Goal: Information Seeking & Learning: Find specific fact

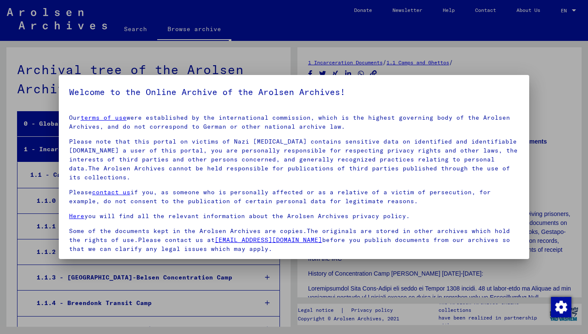
click at [562, 170] on div at bounding box center [294, 167] width 588 height 334
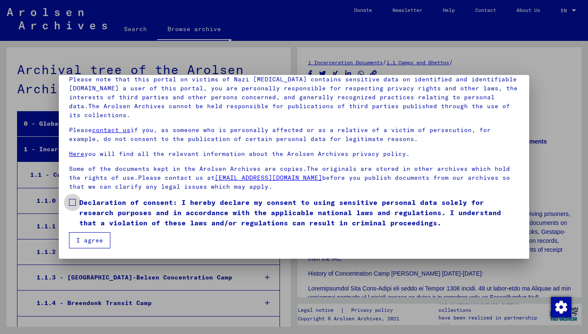
click at [84, 200] on span "Declaration of consent: I hereby declare my consent to using sensitive personal…" at bounding box center [299, 212] width 440 height 31
click at [81, 235] on button "I agree" at bounding box center [89, 240] width 41 height 16
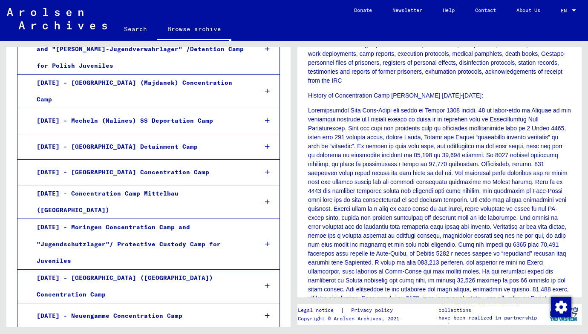
scroll to position [762, 0]
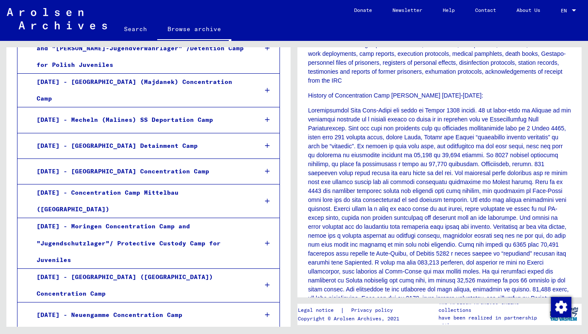
click at [132, 27] on link "Search" at bounding box center [135, 29] width 43 height 20
click at [139, 29] on link "Search" at bounding box center [135, 30] width 43 height 22
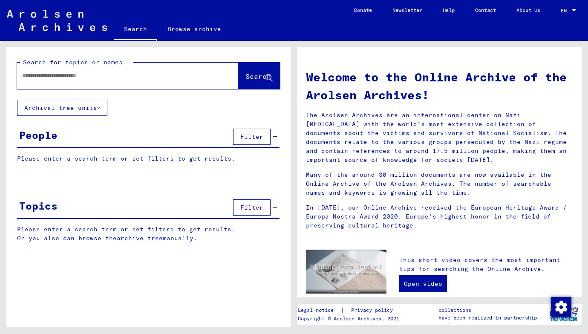
click at [73, 70] on div at bounding box center [115, 75] width 196 height 19
click at [70, 77] on input "text" at bounding box center [117, 75] width 190 height 9
click at [253, 78] on span "Search" at bounding box center [258, 76] width 26 height 9
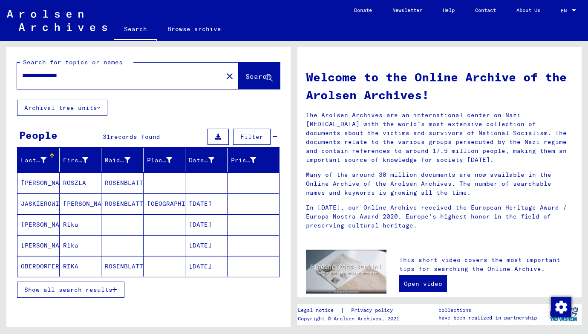
click at [33, 75] on input "**********" at bounding box center [117, 75] width 190 height 9
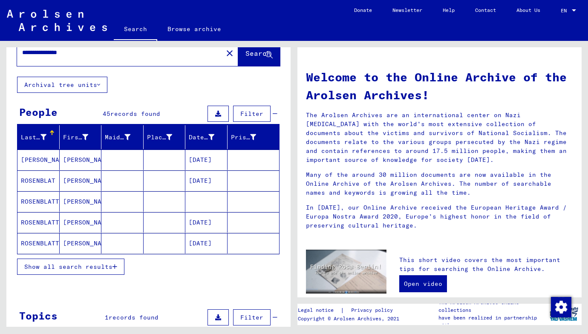
scroll to position [22, 0]
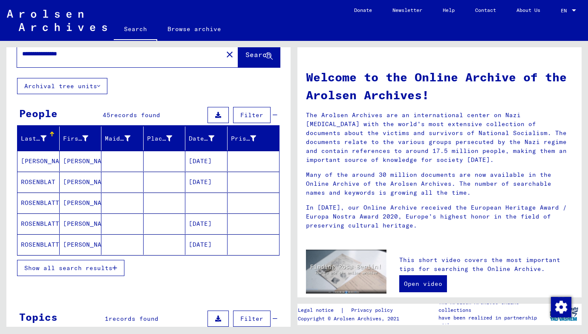
click at [91, 56] on input "**********" at bounding box center [117, 53] width 190 height 9
type input "**********"
click at [87, 267] on span "Show all search results" at bounding box center [68, 268] width 88 height 8
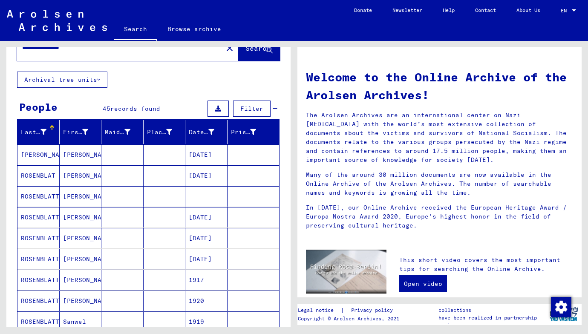
scroll to position [0, 0]
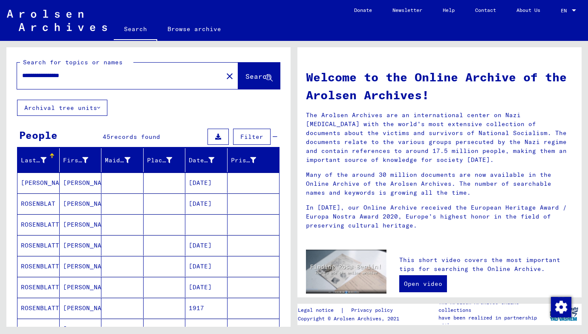
click at [90, 76] on input "**********" at bounding box center [117, 75] width 190 height 9
click at [43, 77] on input "**********" at bounding box center [117, 75] width 190 height 9
click at [245, 77] on span "Search" at bounding box center [258, 76] width 26 height 9
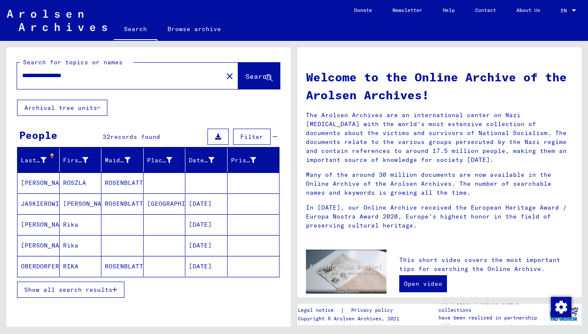
click at [124, 202] on mat-cell "ROSENBLATT" at bounding box center [122, 203] width 42 height 20
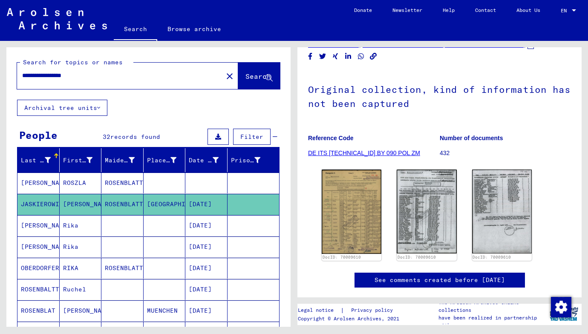
scroll to position [48, 0]
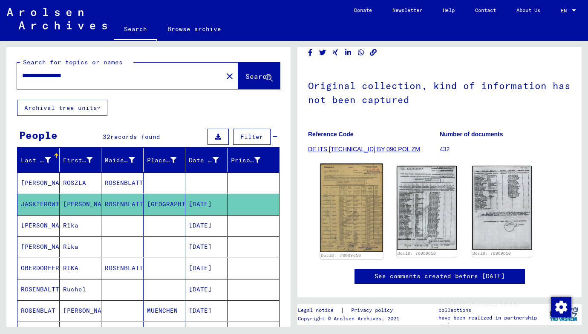
click at [343, 189] on img at bounding box center [351, 208] width 63 height 88
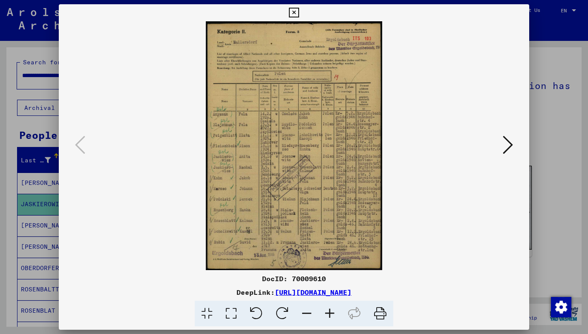
click at [269, 176] on img at bounding box center [294, 145] width 413 height 249
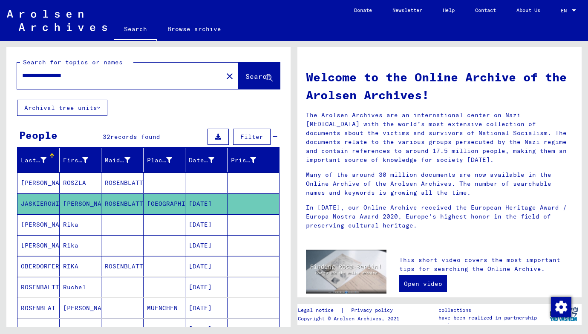
click at [79, 79] on input "**********" at bounding box center [117, 75] width 190 height 9
type input "*"
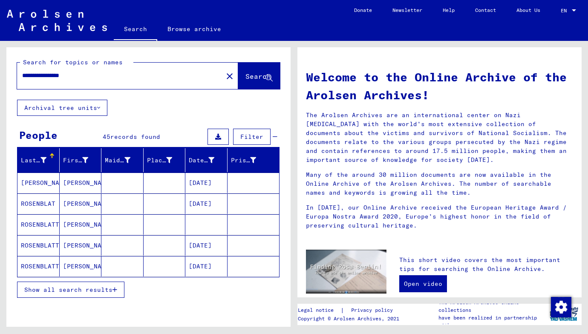
click at [99, 295] on button "Show all search results" at bounding box center [70, 290] width 107 height 16
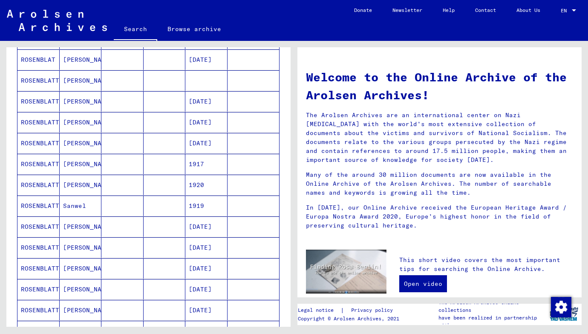
scroll to position [145, 0]
click at [35, 144] on mat-cell "ROSENBLATT" at bounding box center [38, 142] width 42 height 20
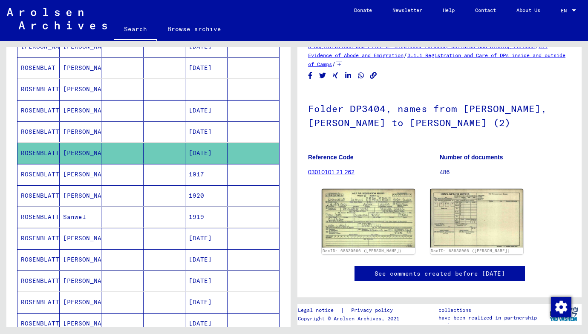
scroll to position [136, 0]
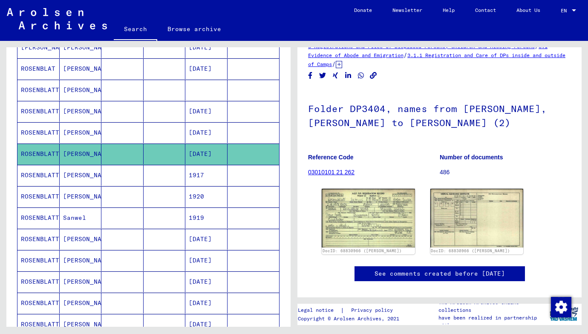
click at [212, 116] on mat-cell "[DATE]" at bounding box center [206, 111] width 42 height 21
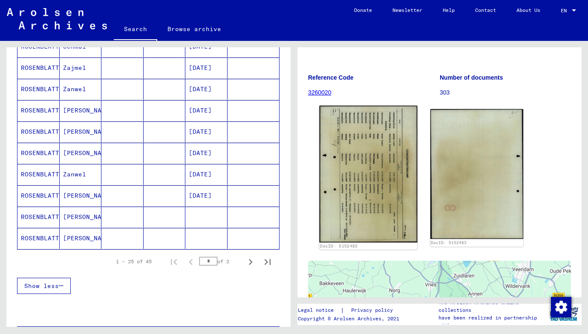
scroll to position [74, 0]
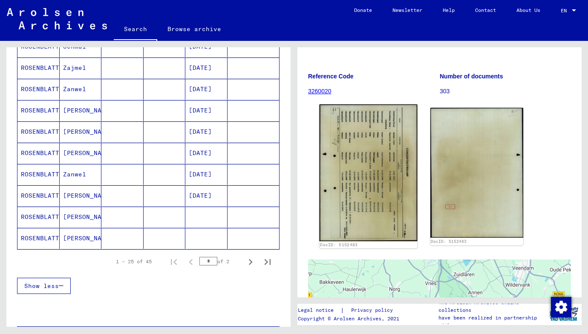
click at [392, 157] on img at bounding box center [369, 172] width 98 height 137
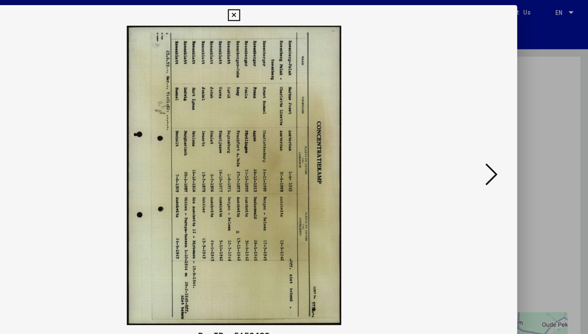
click at [299, 11] on icon at bounding box center [294, 13] width 10 height 10
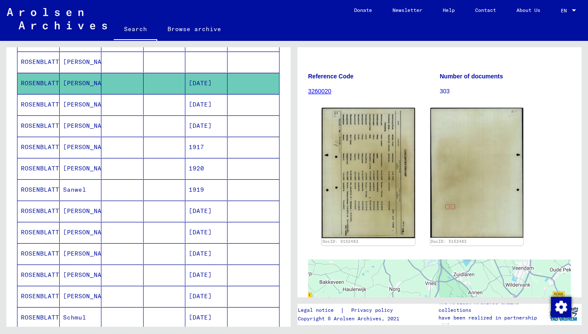
scroll to position [0, 0]
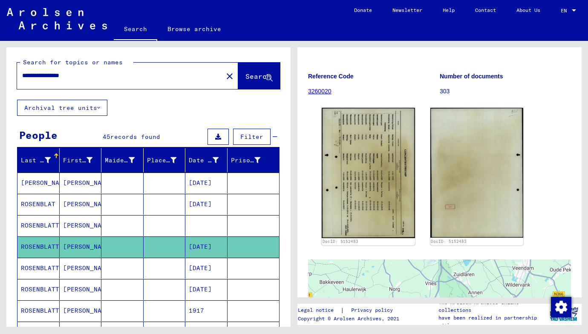
click at [89, 78] on input "**********" at bounding box center [120, 75] width 196 height 9
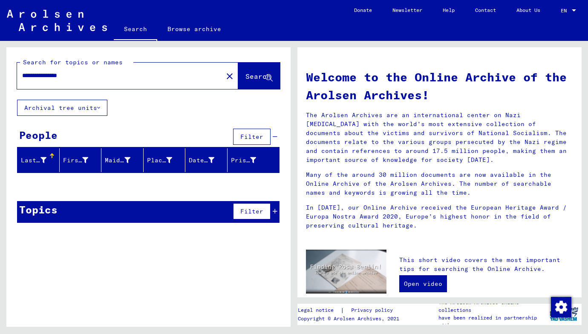
click at [31, 79] on input "**********" at bounding box center [117, 75] width 190 height 9
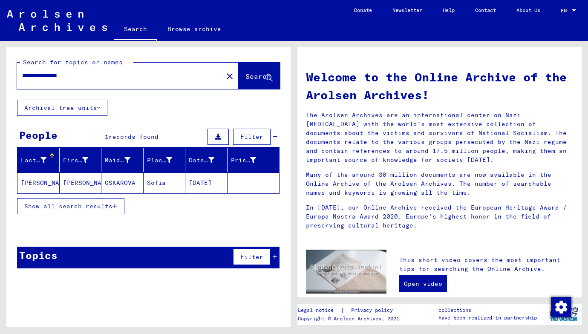
click at [52, 178] on mat-cell "[PERSON_NAME]" at bounding box center [38, 183] width 42 height 20
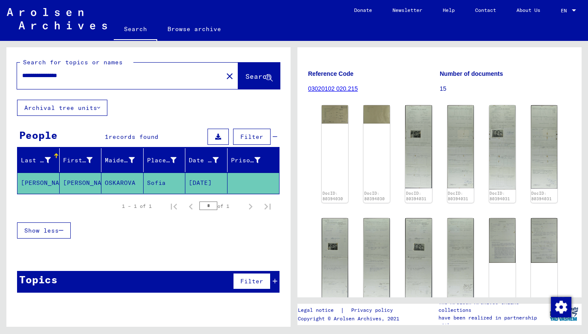
scroll to position [105, 0]
click at [413, 146] on img at bounding box center [419, 146] width 28 height 87
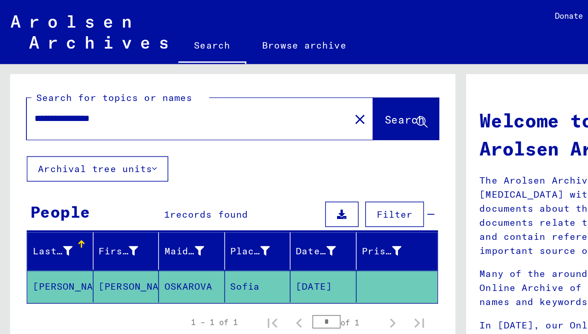
click at [82, 74] on input "**********" at bounding box center [117, 75] width 190 height 9
click at [36, 77] on input "*****" at bounding box center [117, 75] width 190 height 9
click at [45, 76] on input "*****" at bounding box center [117, 75] width 190 height 9
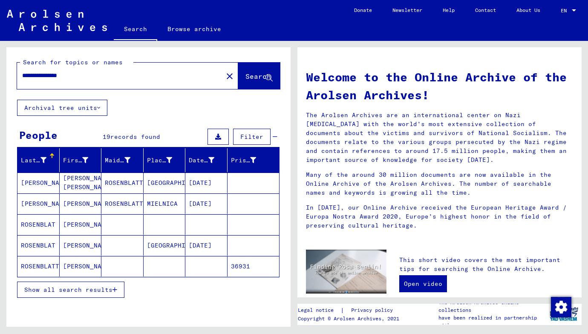
click at [67, 286] on span "Show all search results" at bounding box center [68, 290] width 88 height 8
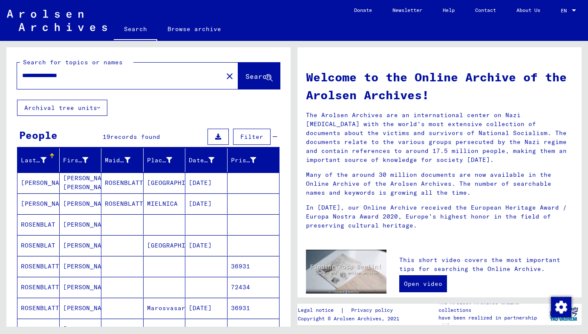
click at [89, 68] on div "**********" at bounding box center [115, 75] width 196 height 19
click at [85, 79] on input "**********" at bounding box center [117, 75] width 190 height 9
click at [85, 78] on input "**********" at bounding box center [117, 75] width 190 height 9
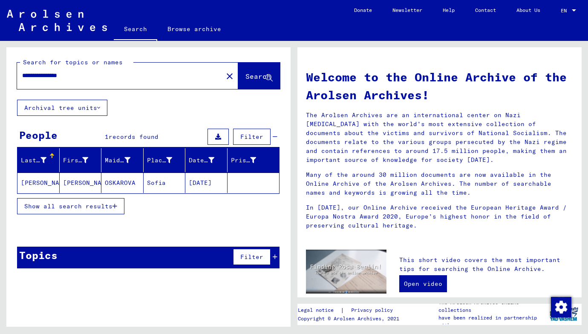
click at [125, 181] on mat-cell "OSKAROVA" at bounding box center [122, 183] width 42 height 20
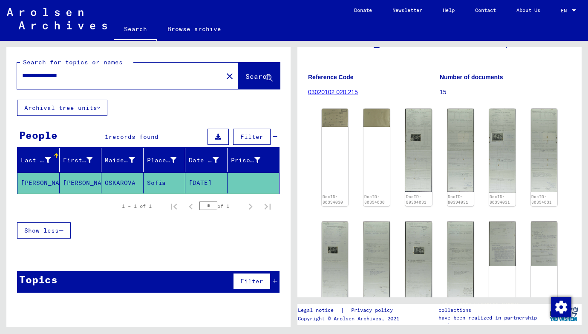
scroll to position [109, 0]
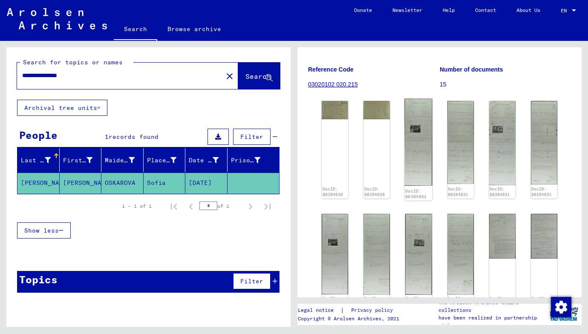
click at [417, 152] on img at bounding box center [419, 142] width 28 height 87
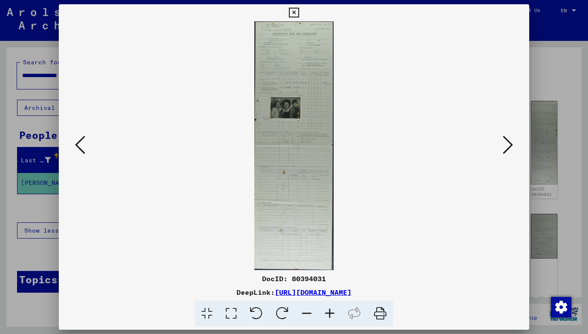
click at [509, 151] on icon at bounding box center [508, 145] width 10 height 20
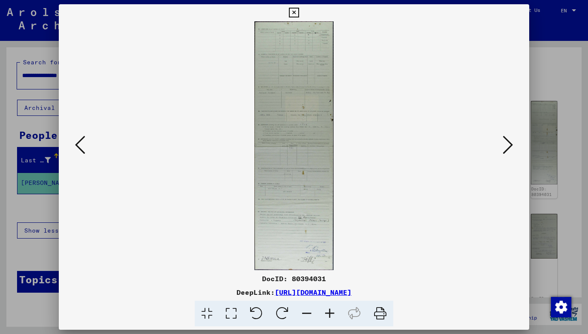
click at [509, 151] on icon at bounding box center [508, 145] width 10 height 20
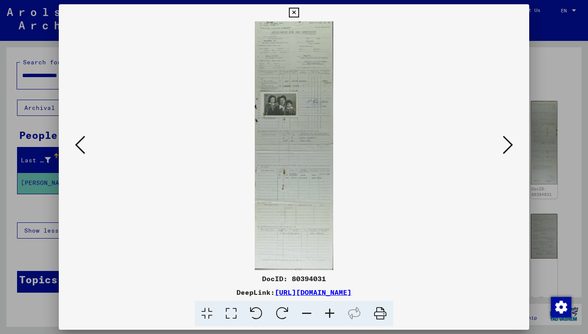
click at [509, 151] on icon at bounding box center [508, 145] width 10 height 20
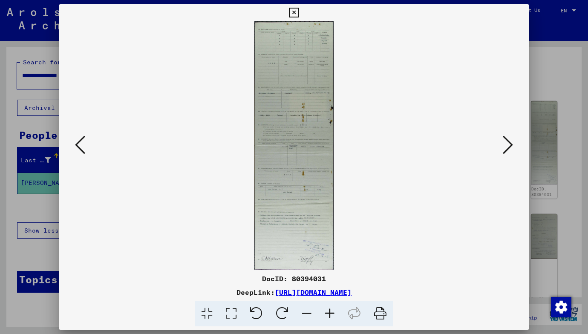
click at [509, 151] on icon at bounding box center [508, 145] width 10 height 20
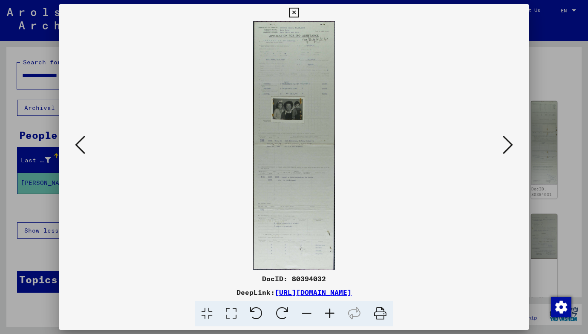
click at [509, 151] on icon at bounding box center [508, 145] width 10 height 20
click at [299, 14] on icon at bounding box center [294, 13] width 10 height 10
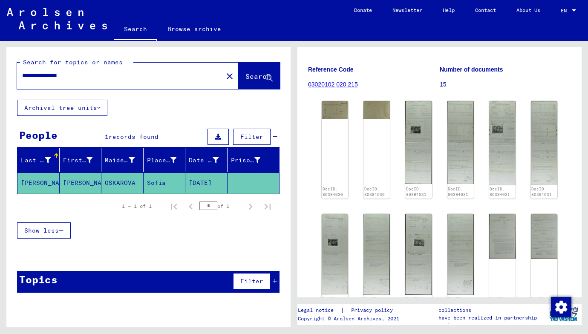
click at [97, 77] on input "**********" at bounding box center [120, 75] width 196 height 9
click at [98, 77] on input "**********" at bounding box center [120, 75] width 196 height 9
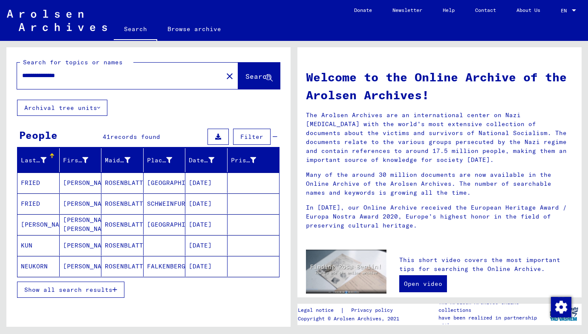
click at [72, 293] on span "Show all search results" at bounding box center [68, 290] width 88 height 8
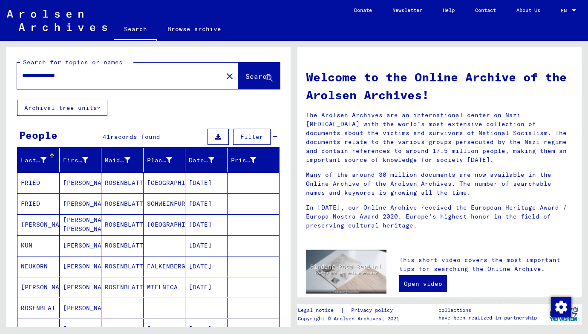
click at [50, 76] on input "**********" at bounding box center [117, 75] width 190 height 9
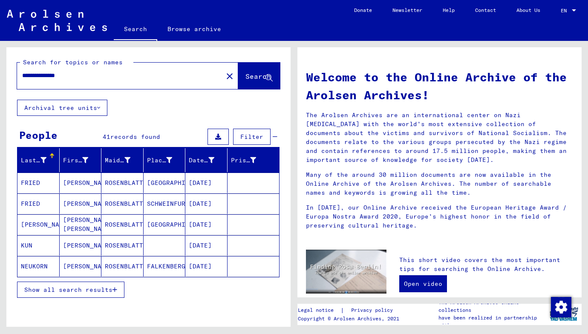
click at [51, 75] on input "**********" at bounding box center [117, 75] width 190 height 9
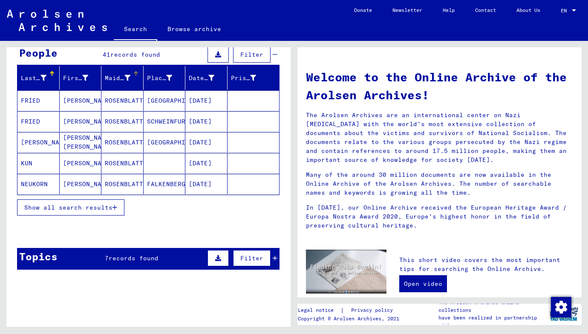
scroll to position [84, 0]
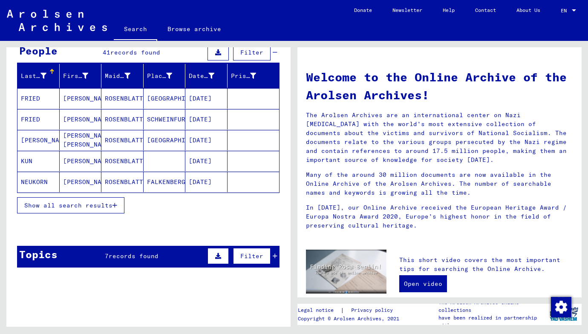
click at [86, 204] on span "Show all search results" at bounding box center [68, 206] width 88 height 8
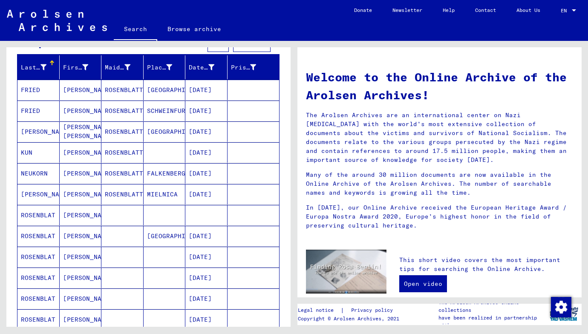
scroll to position [94, 0]
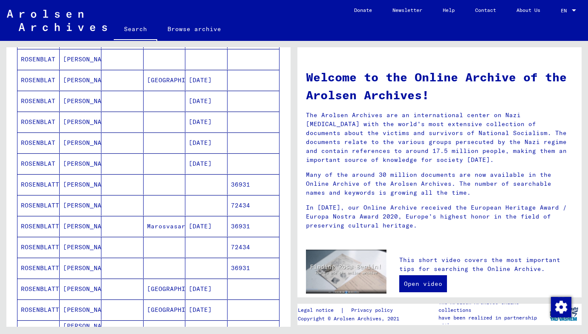
click at [57, 187] on mat-cell "ROSENBLATT" at bounding box center [38, 184] width 42 height 20
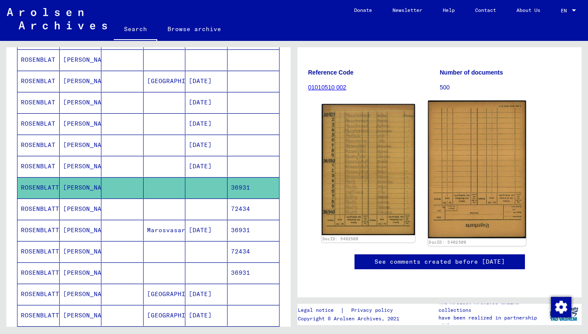
scroll to position [85, 0]
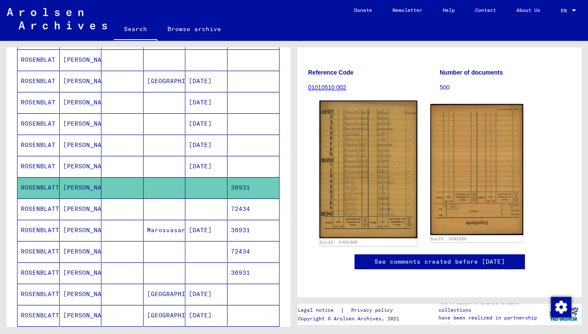
click at [369, 138] on img at bounding box center [369, 170] width 98 height 138
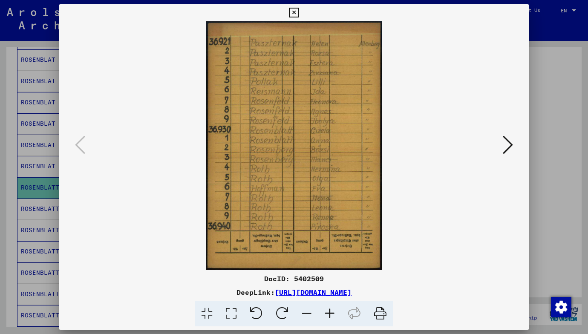
click at [299, 14] on icon at bounding box center [294, 13] width 10 height 10
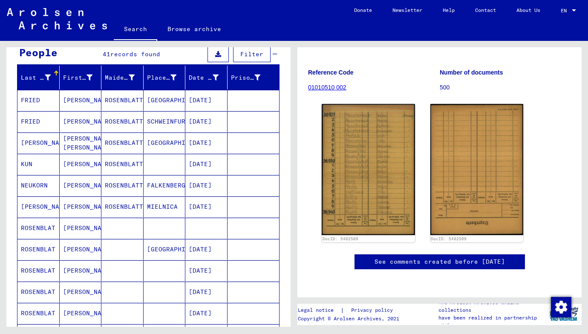
scroll to position [0, 0]
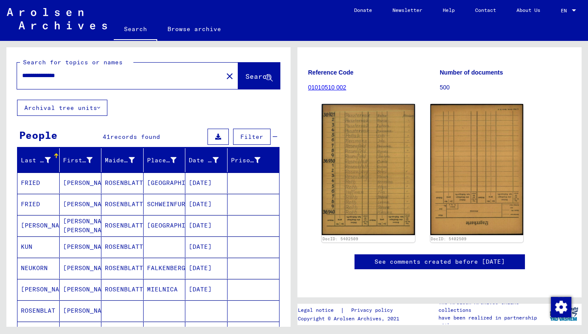
click at [32, 76] on input "**********" at bounding box center [120, 75] width 196 height 9
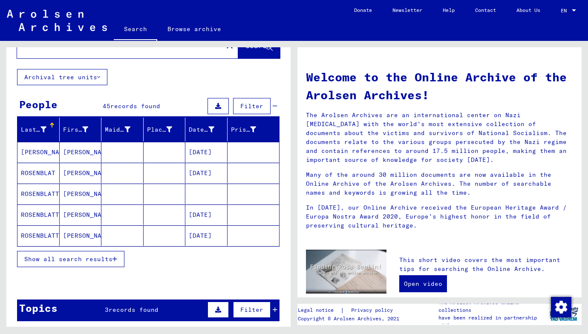
scroll to position [33, 0]
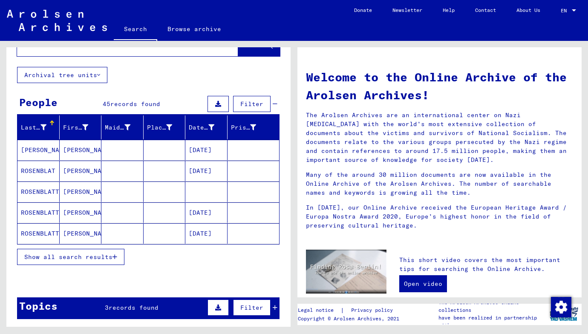
click at [81, 254] on span "Show all search results" at bounding box center [68, 257] width 88 height 8
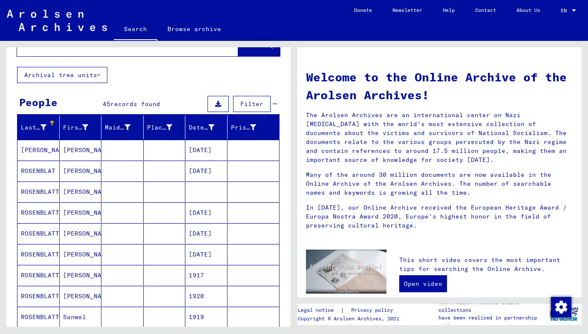
click at [216, 149] on mat-cell "[DATE]" at bounding box center [206, 150] width 42 height 20
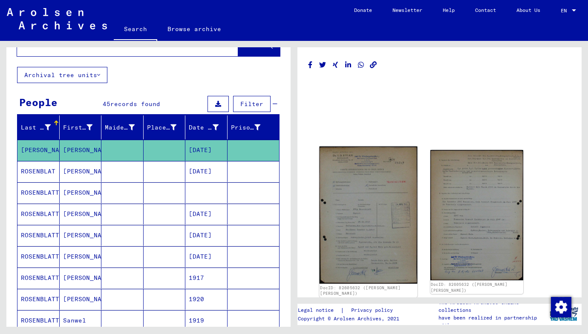
click at [369, 197] on img at bounding box center [369, 216] width 98 height 138
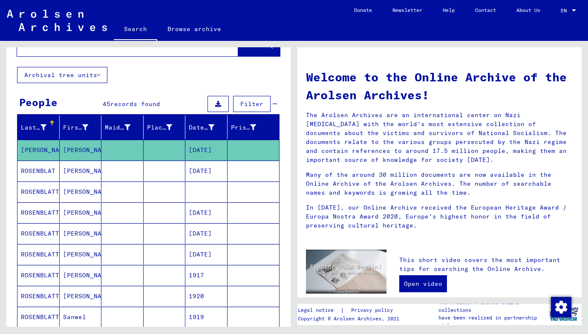
click at [199, 175] on mat-cell "[DATE]" at bounding box center [206, 171] width 42 height 20
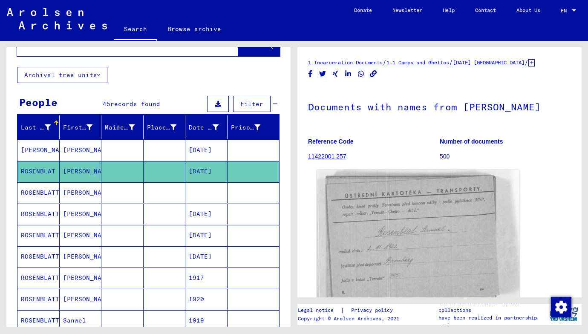
click at [432, 257] on img at bounding box center [418, 240] width 203 height 141
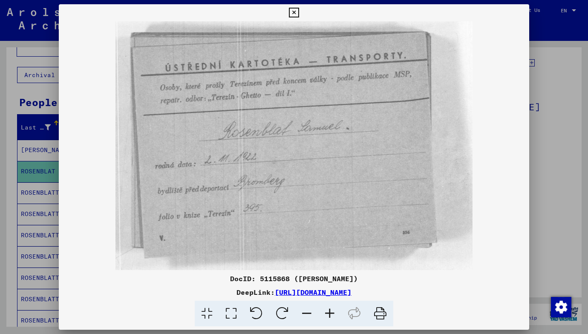
click at [40, 184] on div at bounding box center [294, 167] width 588 height 334
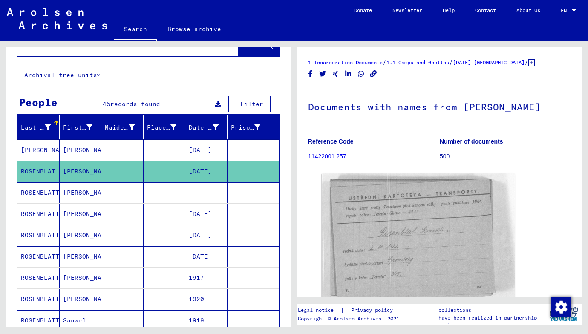
click at [83, 195] on mat-cell "[PERSON_NAME]" at bounding box center [81, 192] width 42 height 21
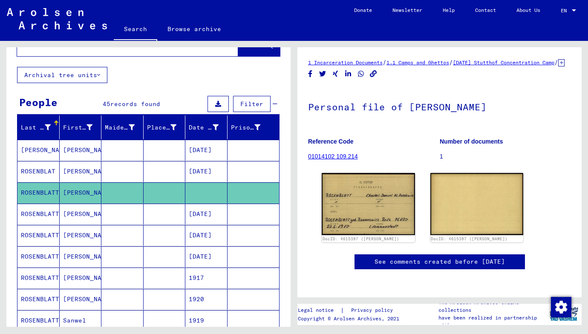
scroll to position [32, 0]
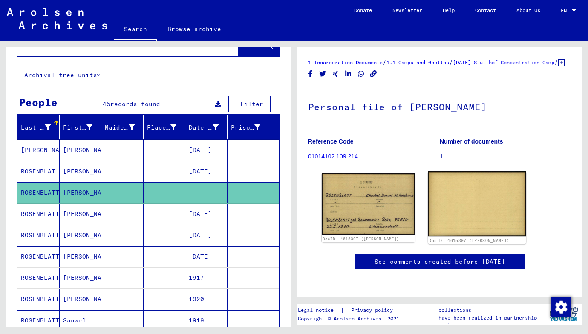
click at [466, 171] on img at bounding box center [477, 203] width 98 height 65
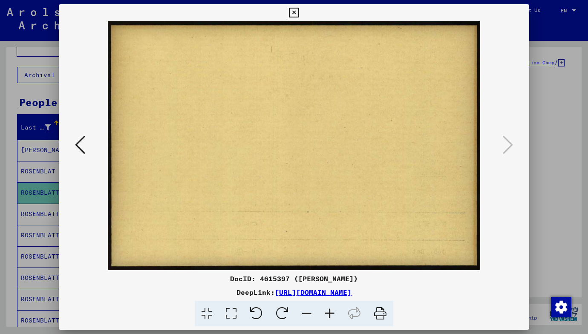
click at [299, 13] on icon at bounding box center [294, 13] width 10 height 10
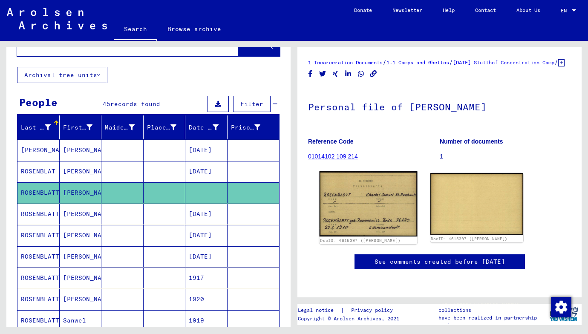
click at [374, 178] on img at bounding box center [369, 203] width 98 height 65
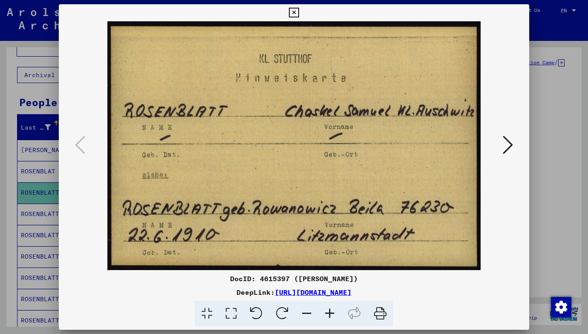
click at [299, 12] on icon at bounding box center [294, 13] width 10 height 10
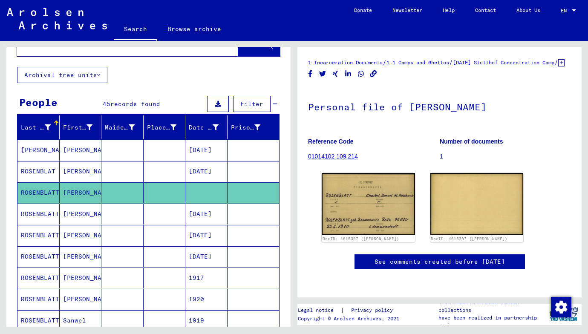
click at [32, 217] on mat-cell "ROSENBLATT" at bounding box center [38, 214] width 42 height 21
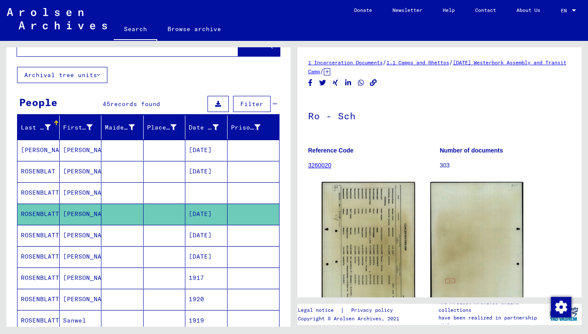
click at [32, 237] on mat-cell "ROSENBLATT" at bounding box center [38, 235] width 42 height 21
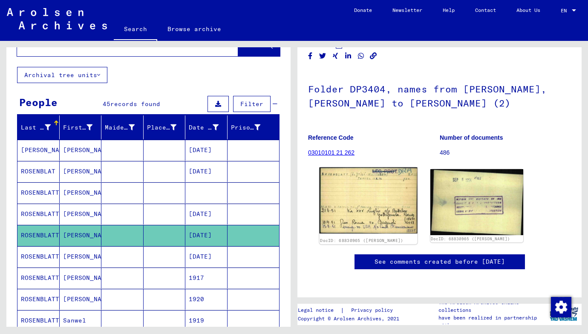
scroll to position [126, 0]
click at [378, 167] on img at bounding box center [369, 200] width 98 height 66
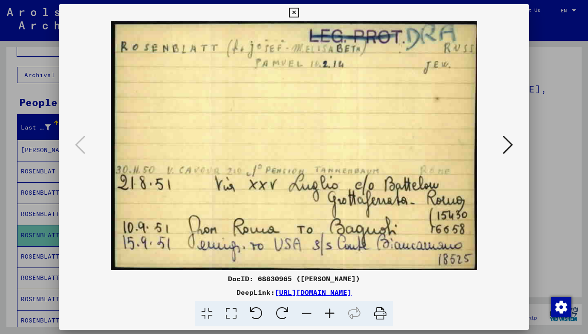
click at [299, 14] on icon at bounding box center [294, 13] width 10 height 10
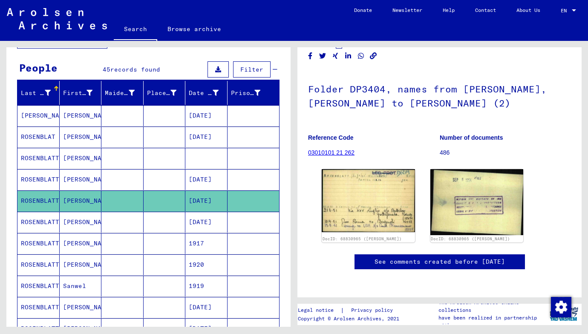
scroll to position [68, 0]
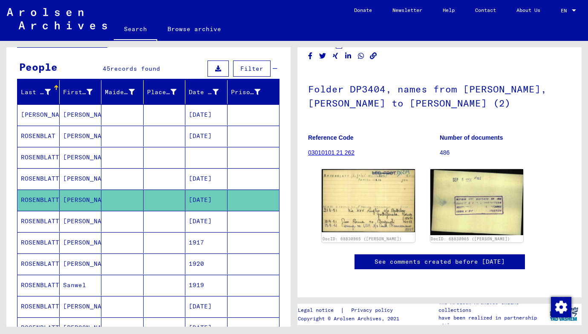
click at [52, 225] on mat-cell "ROSENBLATT" at bounding box center [38, 221] width 42 height 21
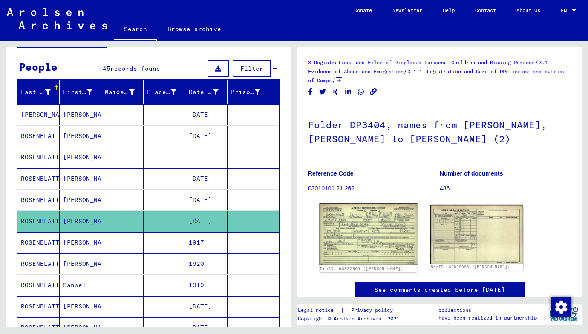
click at [363, 233] on img at bounding box center [369, 233] width 98 height 61
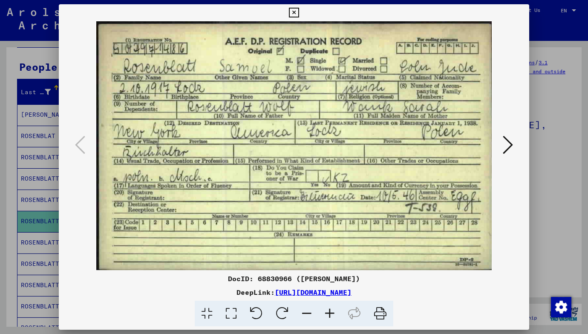
click at [21, 222] on div at bounding box center [294, 167] width 588 height 334
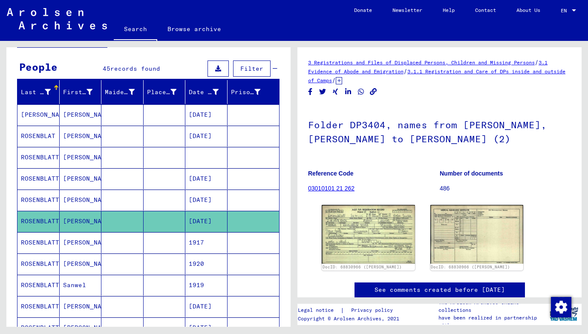
click at [44, 244] on mat-cell "ROSENBLATT" at bounding box center [38, 242] width 42 height 21
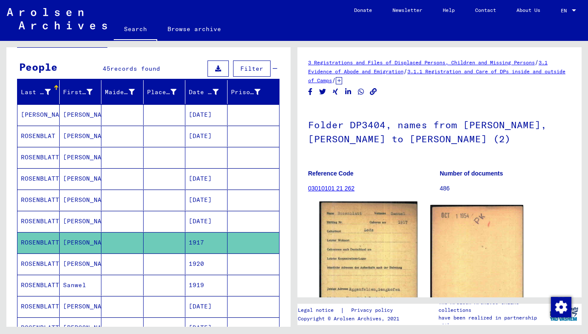
click at [362, 235] on img at bounding box center [369, 271] width 98 height 138
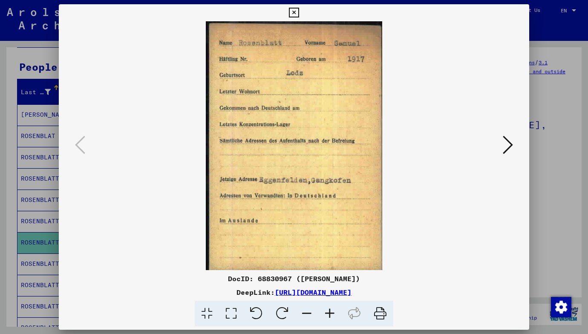
click at [13, 222] on div at bounding box center [294, 167] width 588 height 334
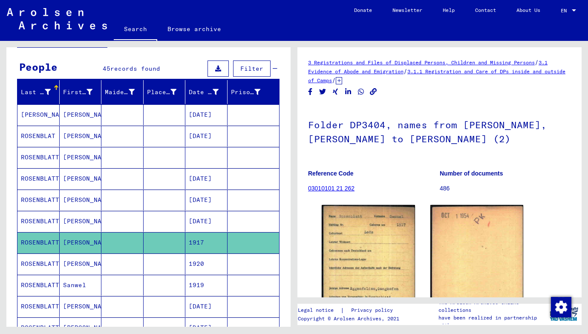
click at [36, 260] on mat-cell "ROSENBLATT" at bounding box center [38, 264] width 42 height 21
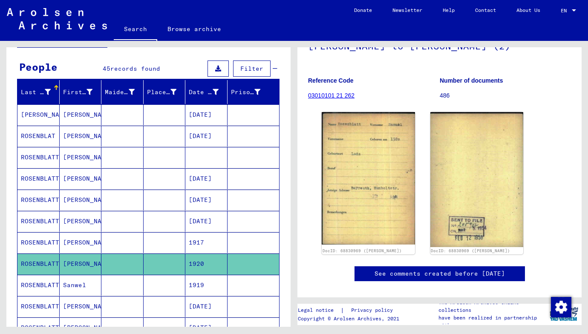
scroll to position [103, 0]
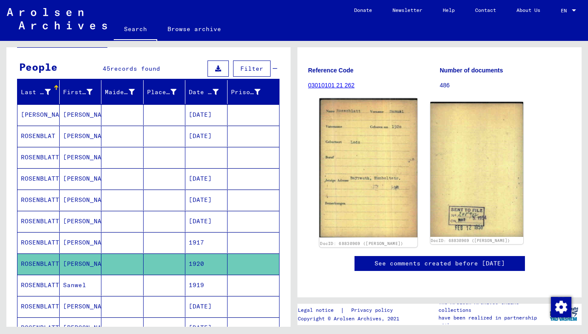
click at [369, 225] on img at bounding box center [369, 167] width 98 height 139
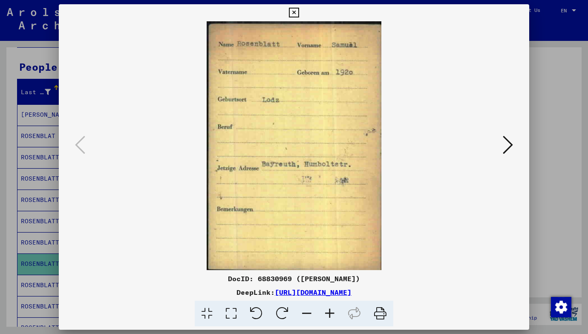
click at [33, 188] on div at bounding box center [294, 167] width 588 height 334
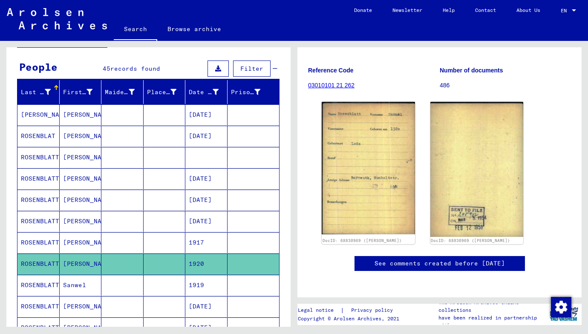
click at [40, 284] on icon at bounding box center [35, 300] width 21 height 34
click at [49, 283] on mat-cell "ROSENBLATT" at bounding box center [38, 285] width 42 height 21
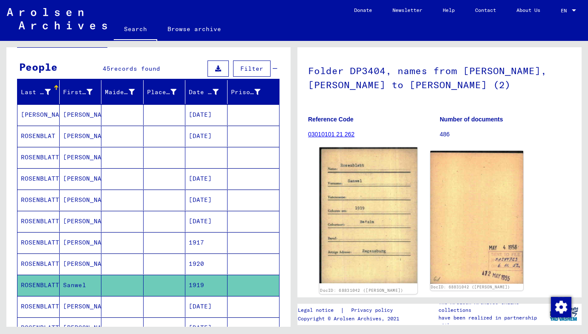
scroll to position [58, 0]
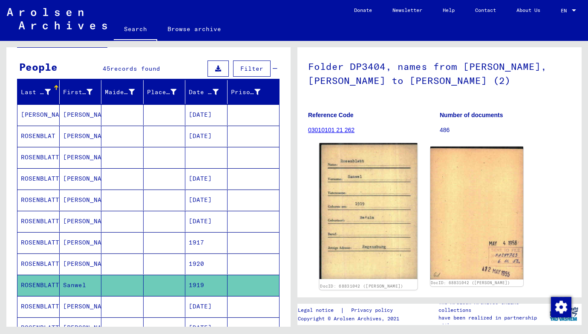
click at [371, 212] on img at bounding box center [369, 211] width 98 height 136
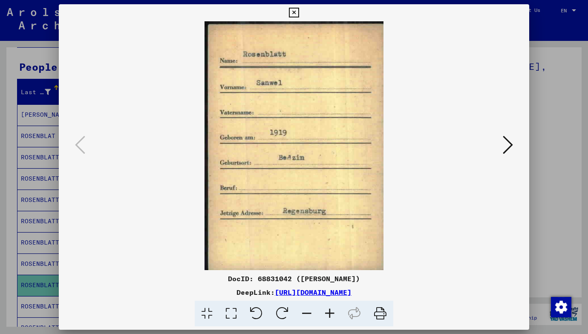
click at [43, 231] on div at bounding box center [294, 167] width 588 height 334
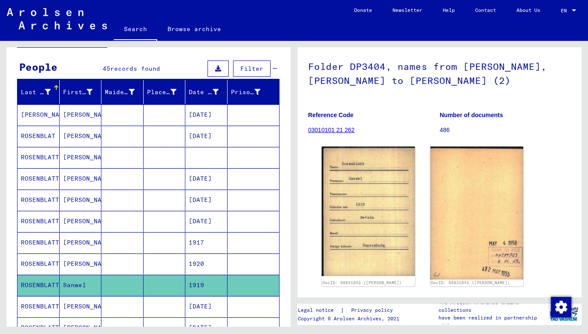
click at [43, 308] on icon at bounding box center [35, 300] width 21 height 34
click at [38, 301] on icon at bounding box center [35, 300] width 21 height 34
click at [31, 307] on icon at bounding box center [35, 300] width 21 height 34
click at [42, 307] on icon at bounding box center [35, 300] width 21 height 34
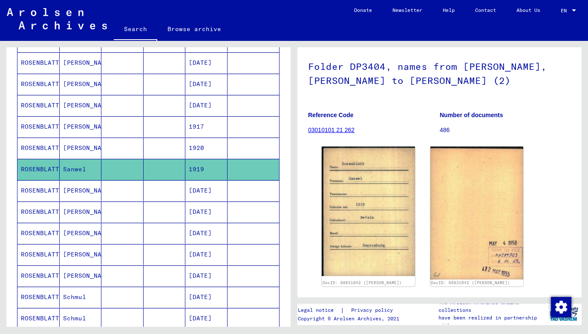
scroll to position [185, 0]
click at [53, 188] on mat-cell "ROSENBLATT" at bounding box center [38, 190] width 42 height 21
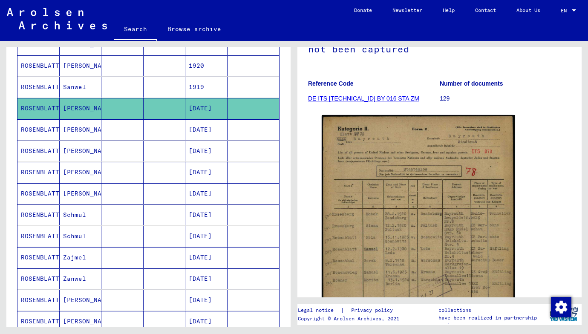
scroll to position [100, 0]
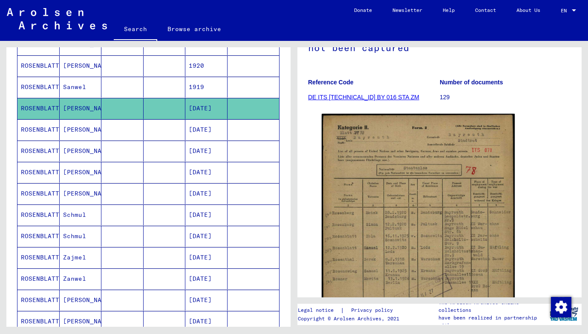
click at [416, 203] on img at bounding box center [418, 248] width 193 height 269
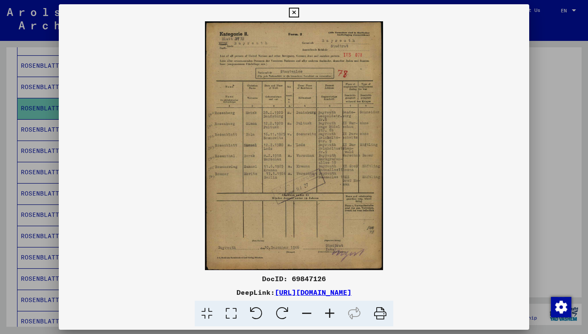
click at [299, 12] on icon at bounding box center [294, 13] width 10 height 10
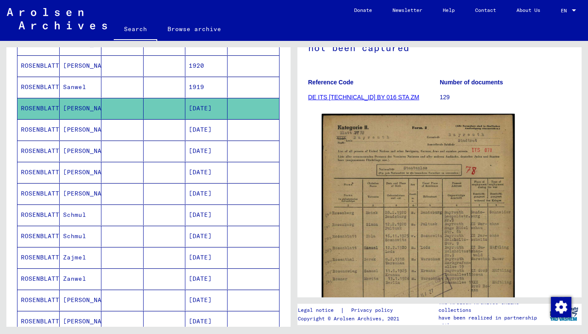
click at [32, 134] on mat-cell "ROSENBLATT" at bounding box center [38, 129] width 42 height 21
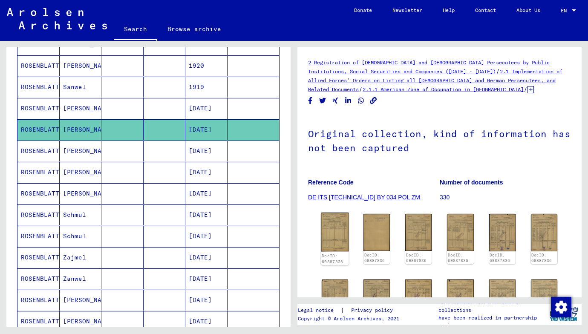
click at [334, 239] on img at bounding box center [335, 232] width 28 height 39
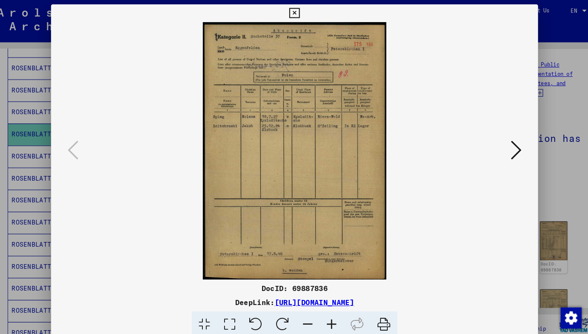
click at [299, 14] on icon at bounding box center [294, 13] width 10 height 10
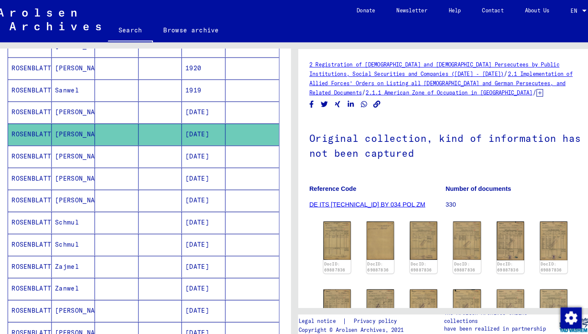
click at [35, 155] on mat-cell "ROSENBLATT" at bounding box center [38, 151] width 42 height 21
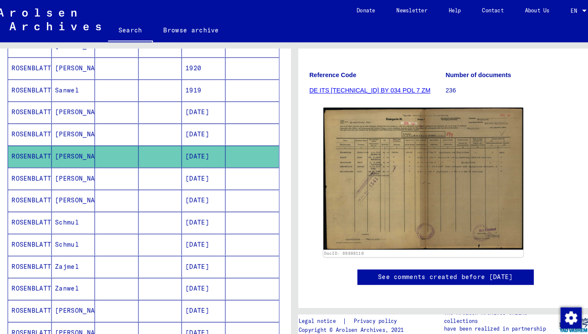
scroll to position [96, 0]
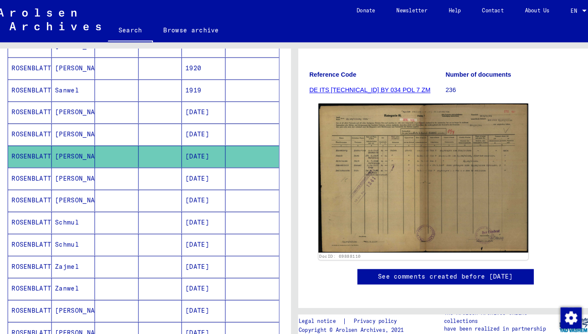
click at [391, 173] on img at bounding box center [418, 172] width 203 height 144
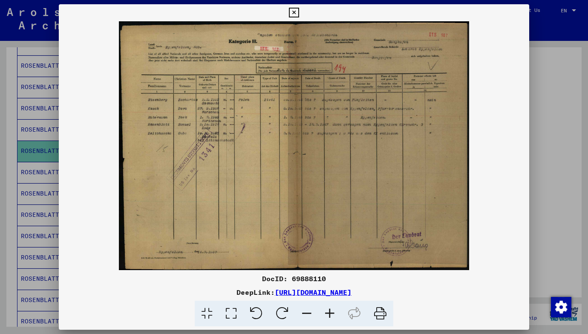
click at [299, 13] on icon at bounding box center [294, 13] width 10 height 10
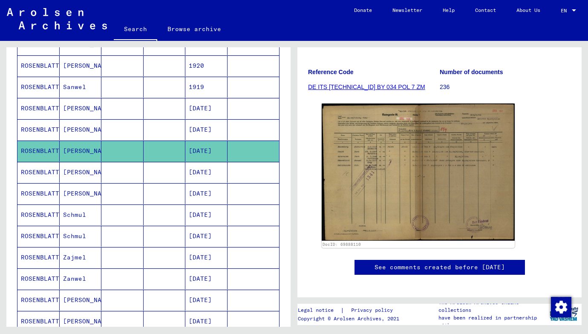
click at [40, 177] on mat-cell "ROSENBLATT" at bounding box center [38, 172] width 42 height 21
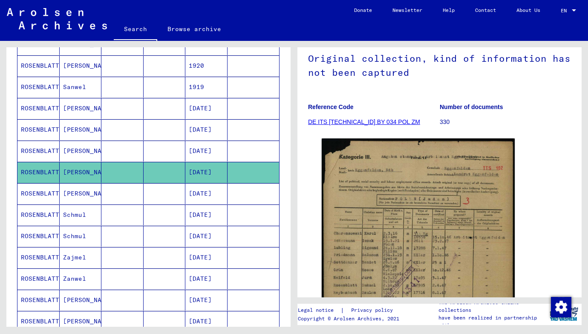
scroll to position [80, 0]
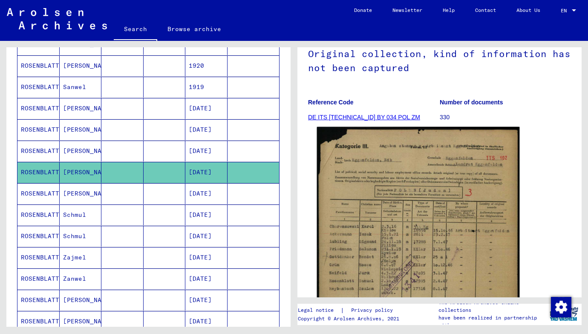
click at [410, 210] on img at bounding box center [418, 269] width 203 height 284
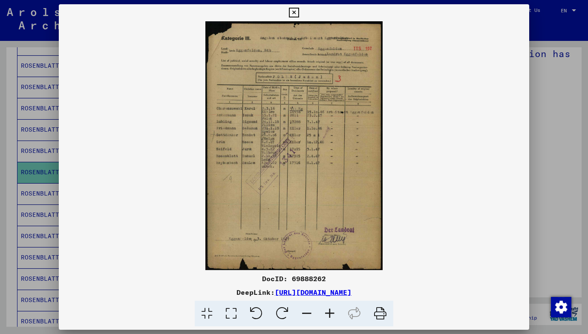
click at [299, 14] on icon at bounding box center [294, 13] width 10 height 10
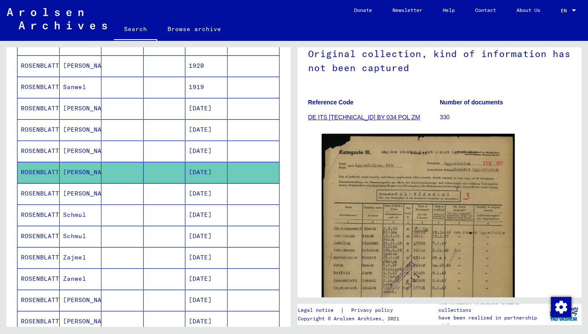
click at [35, 199] on mat-cell "ROSENBLATT" at bounding box center [38, 193] width 42 height 21
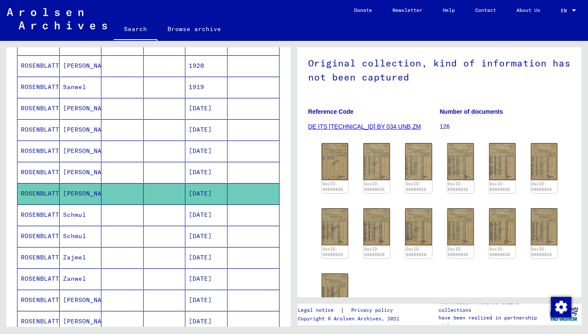
scroll to position [73, 0]
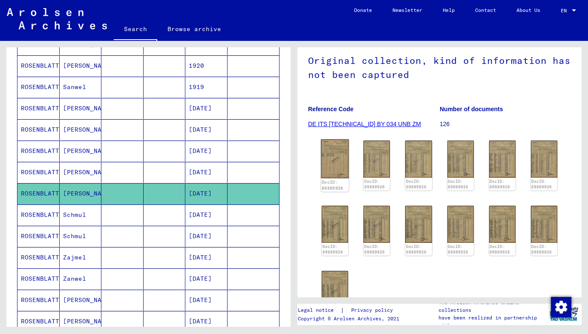
click at [335, 170] on img at bounding box center [335, 158] width 28 height 39
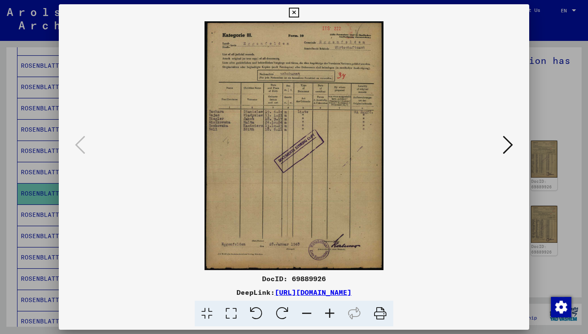
click at [299, 16] on icon at bounding box center [294, 13] width 10 height 10
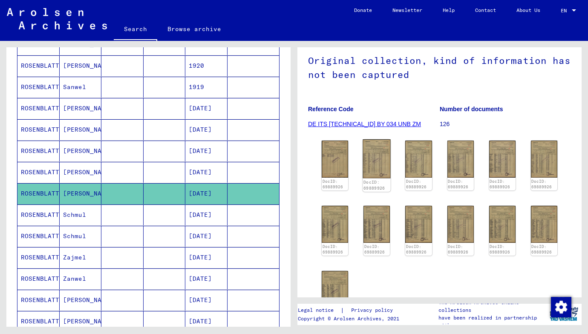
click at [382, 164] on img at bounding box center [377, 158] width 28 height 39
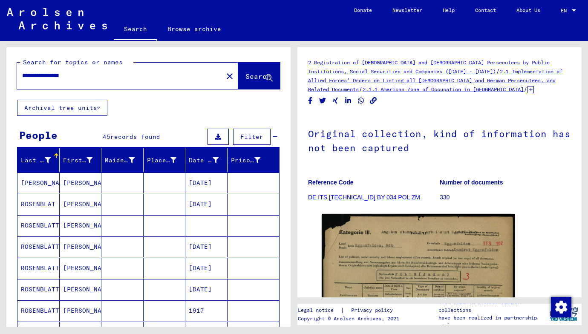
click at [37, 76] on input "**********" at bounding box center [120, 75] width 196 height 9
click at [251, 75] on span "Search" at bounding box center [258, 76] width 26 height 9
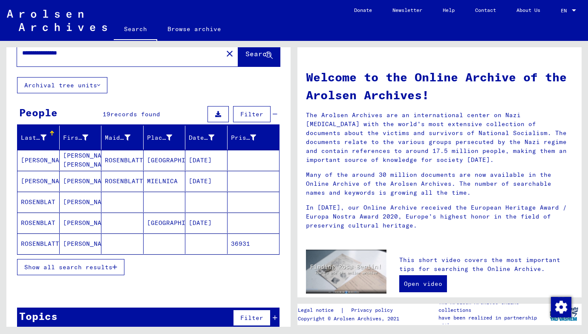
scroll to position [35, 0]
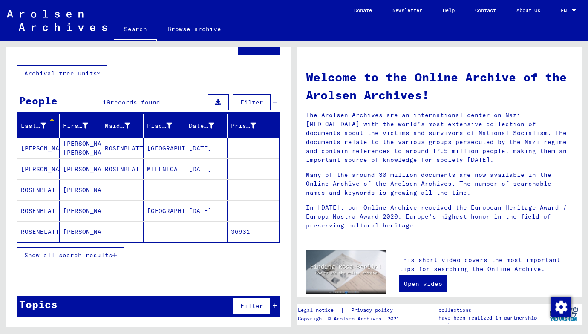
click at [113, 254] on span "Show all search results" at bounding box center [68, 255] width 88 height 8
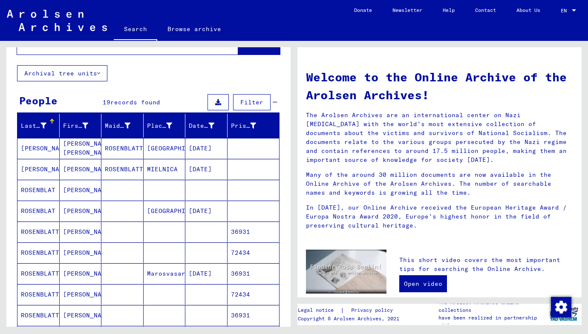
click at [64, 234] on mat-cell "[PERSON_NAME]" at bounding box center [81, 232] width 42 height 20
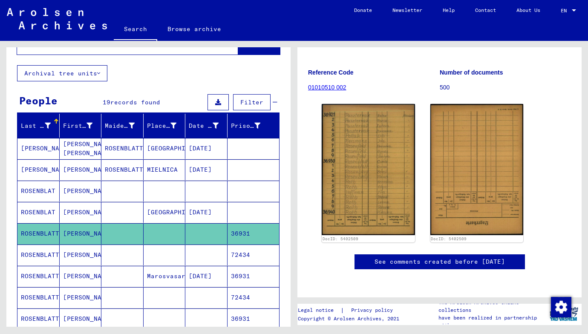
scroll to position [104, 0]
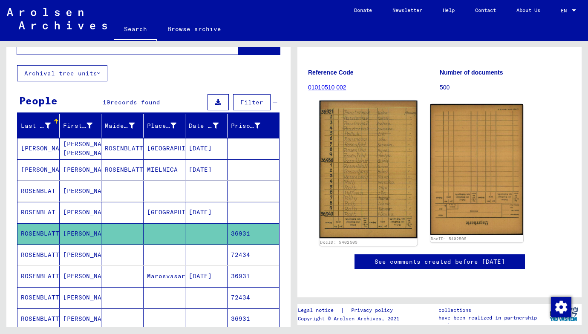
click at [383, 147] on img at bounding box center [369, 170] width 98 height 138
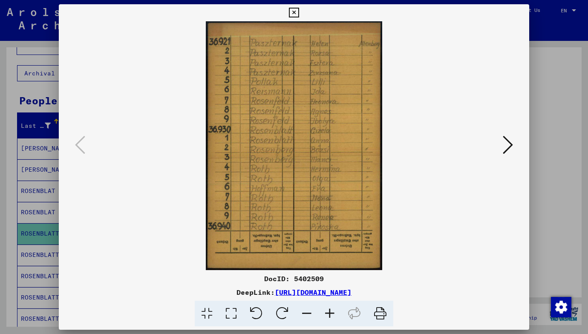
click at [299, 14] on icon at bounding box center [294, 13] width 10 height 10
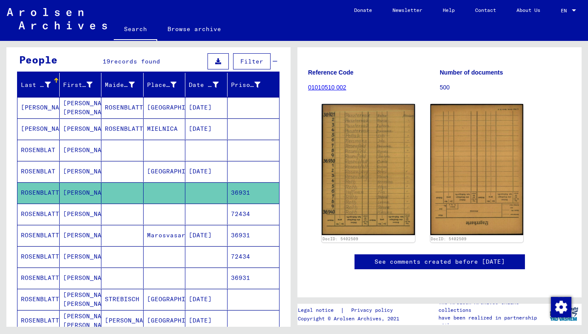
scroll to position [79, 0]
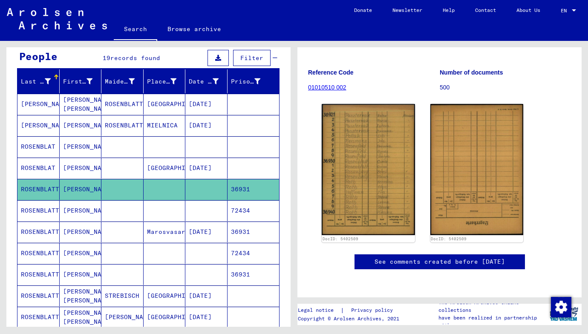
click at [31, 208] on mat-cell "ROSENBLATT" at bounding box center [38, 210] width 42 height 21
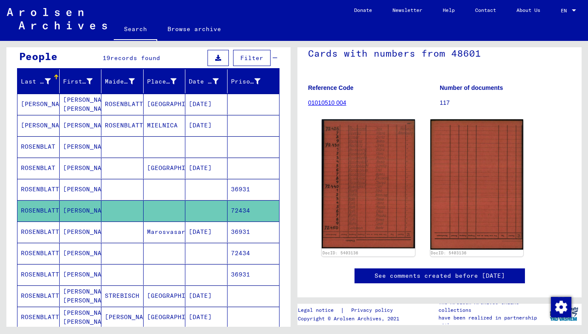
scroll to position [57, 0]
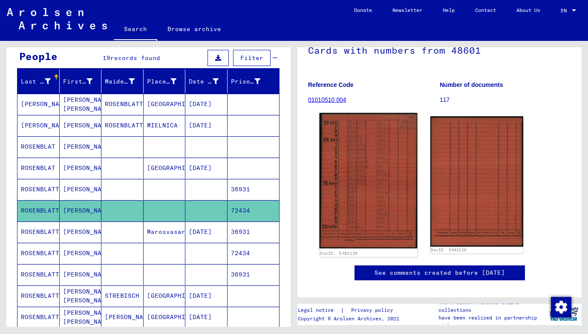
click at [381, 179] on img at bounding box center [369, 181] width 98 height 136
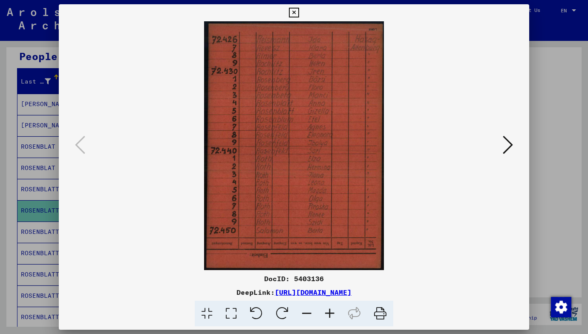
click at [299, 12] on icon at bounding box center [294, 13] width 10 height 10
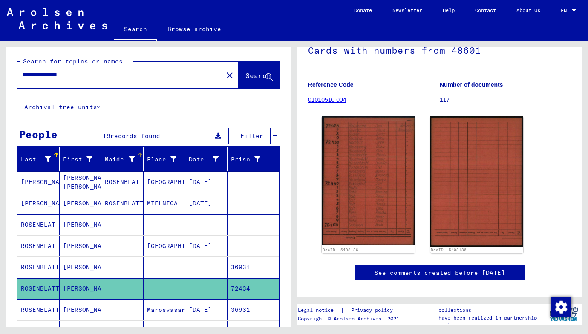
scroll to position [0, 0]
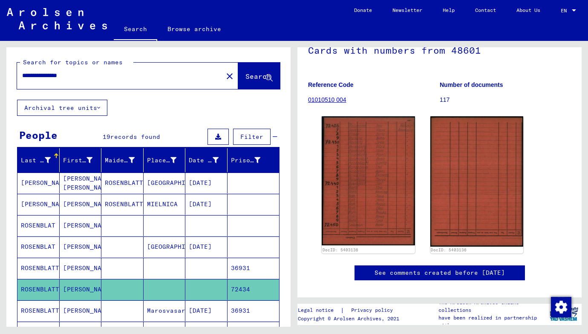
click at [77, 77] on input "**********" at bounding box center [120, 75] width 196 height 9
drag, startPoint x: 90, startPoint y: 77, endPoint x: 16, endPoint y: 74, distance: 74.2
click at [22, 74] on input "**********" at bounding box center [120, 75] width 196 height 9
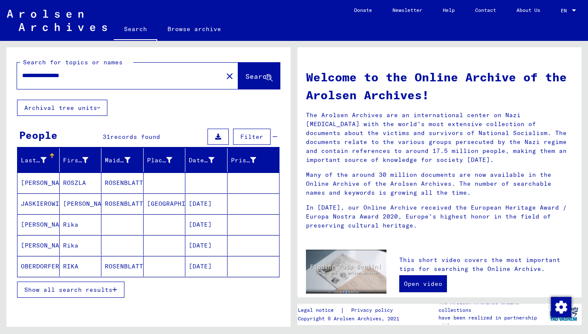
click at [76, 203] on mat-cell "[PERSON_NAME]" at bounding box center [81, 203] width 42 height 20
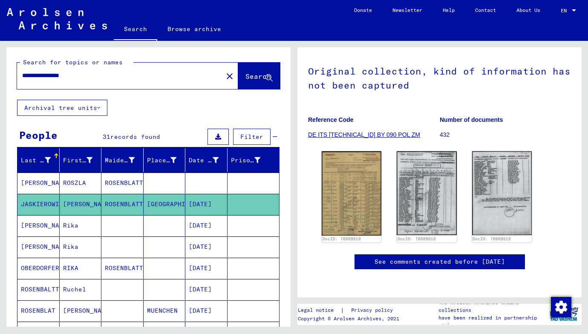
scroll to position [103, 0]
click at [364, 175] on img at bounding box center [351, 193] width 63 height 88
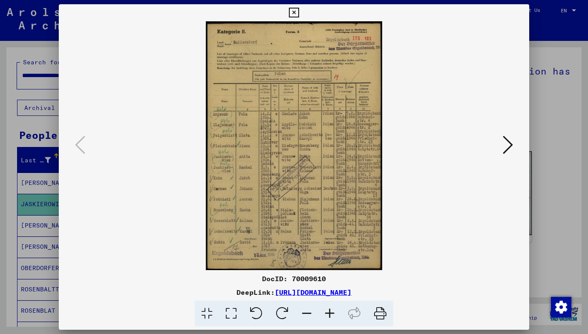
click at [299, 9] on icon at bounding box center [294, 13] width 10 height 10
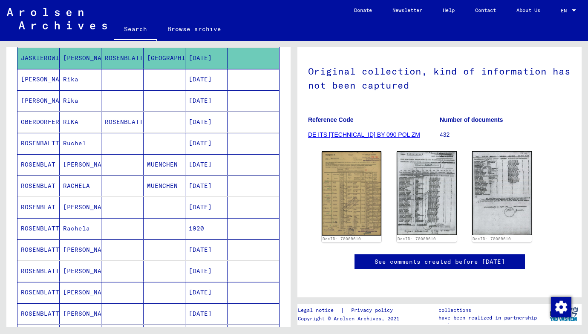
scroll to position [151, 0]
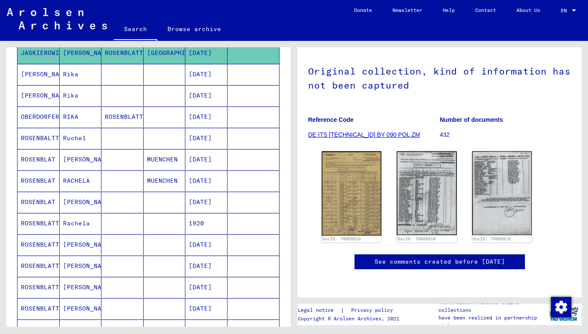
click at [199, 250] on mat-cell "[DATE]" at bounding box center [206, 244] width 42 height 21
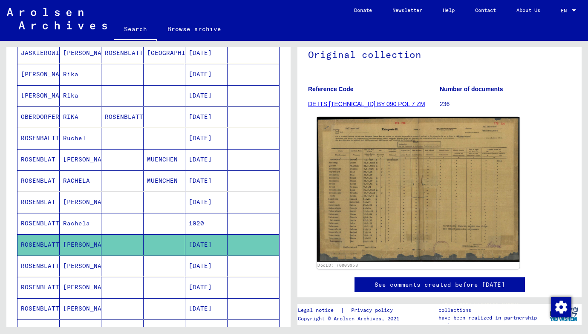
scroll to position [102, 0]
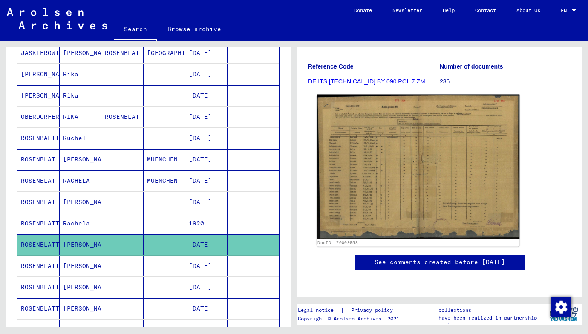
click at [418, 176] on img at bounding box center [418, 167] width 203 height 145
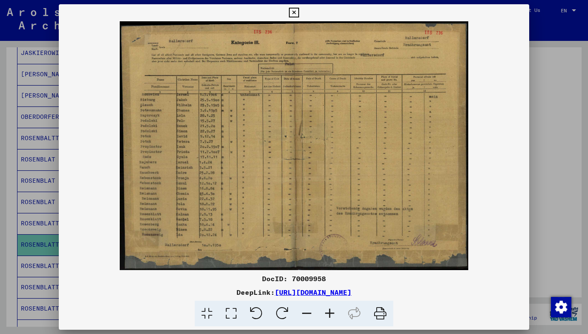
click at [299, 9] on icon at bounding box center [294, 13] width 10 height 10
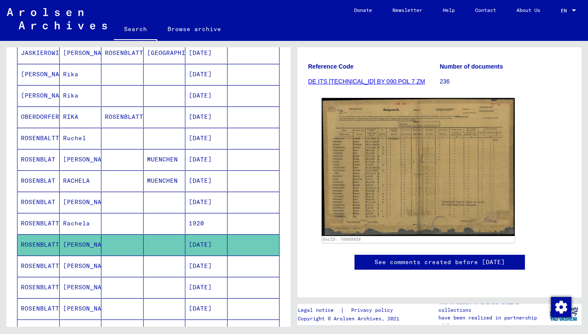
click at [93, 224] on mat-cell "Rachela" at bounding box center [81, 223] width 42 height 21
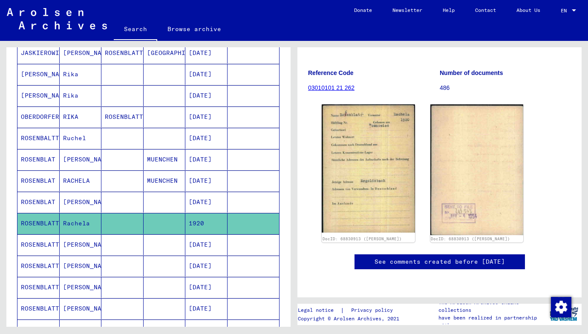
scroll to position [106, 0]
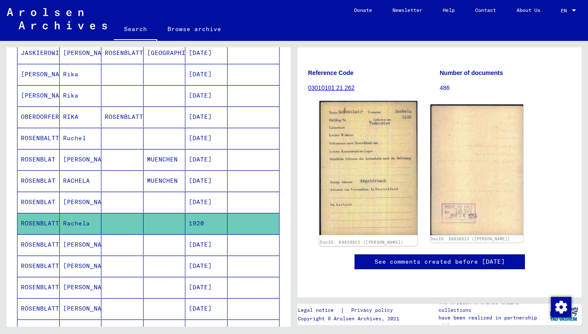
click at [376, 166] on img at bounding box center [369, 168] width 98 height 134
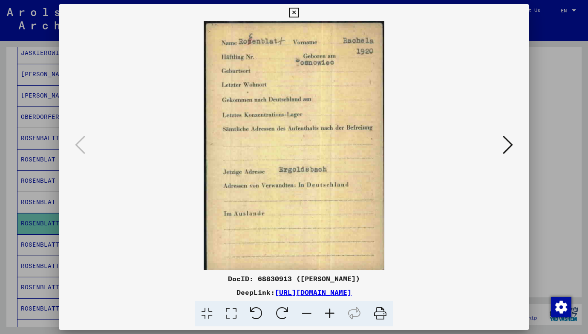
click at [510, 147] on icon at bounding box center [508, 145] width 10 height 20
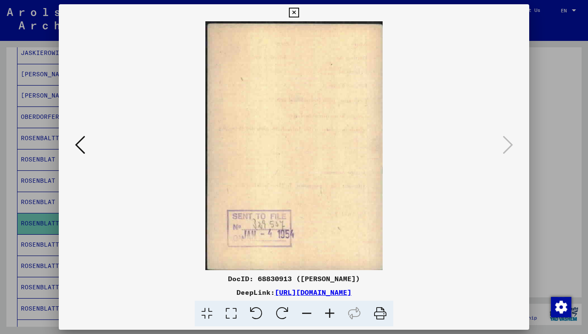
click at [299, 14] on icon at bounding box center [294, 13] width 10 height 10
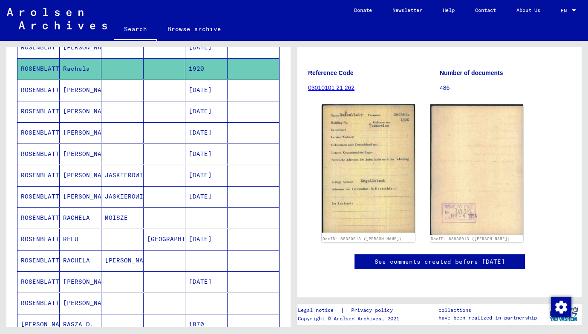
scroll to position [0, 0]
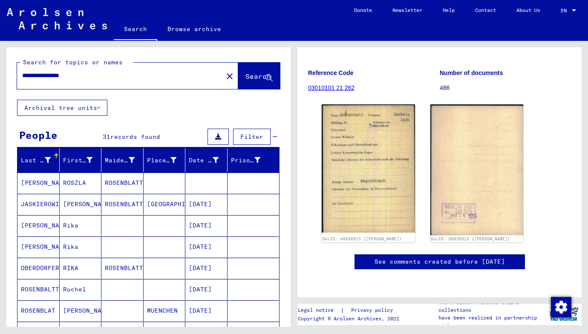
click at [91, 75] on input "**********" at bounding box center [120, 75] width 196 height 9
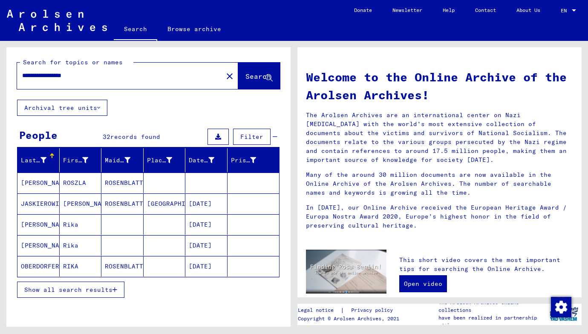
click at [97, 75] on input "**********" at bounding box center [117, 75] width 190 height 9
type input "*"
click at [245, 77] on span "Search" at bounding box center [258, 76] width 26 height 9
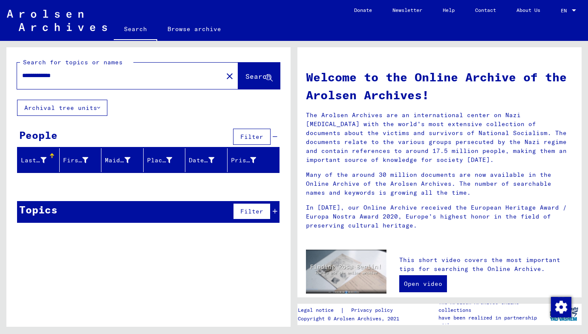
click at [61, 77] on input "**********" at bounding box center [117, 75] width 190 height 9
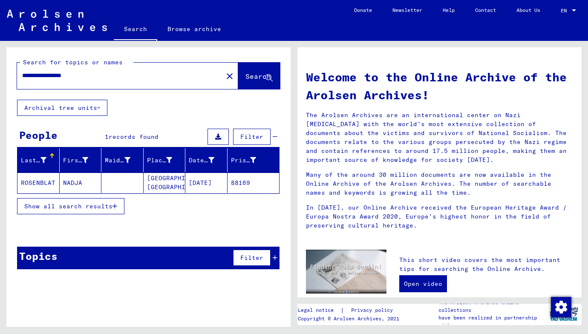
click at [72, 75] on input "**********" at bounding box center [117, 75] width 190 height 9
drag, startPoint x: 52, startPoint y: 77, endPoint x: 8, endPoint y: 77, distance: 44.7
click at [22, 77] on input "**********" at bounding box center [117, 75] width 190 height 9
click at [257, 79] on span "Search" at bounding box center [258, 76] width 26 height 9
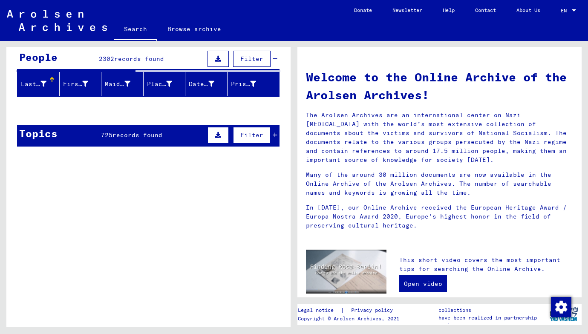
scroll to position [80, 0]
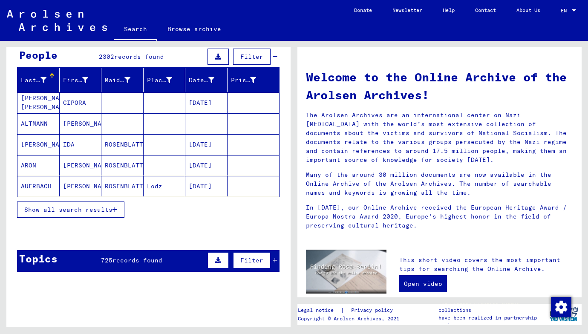
click at [86, 203] on button "Show all search results" at bounding box center [70, 210] width 107 height 16
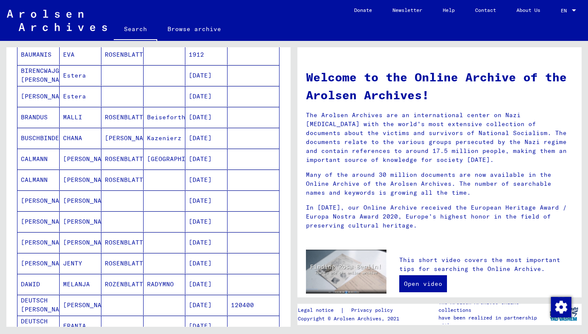
scroll to position [0, 0]
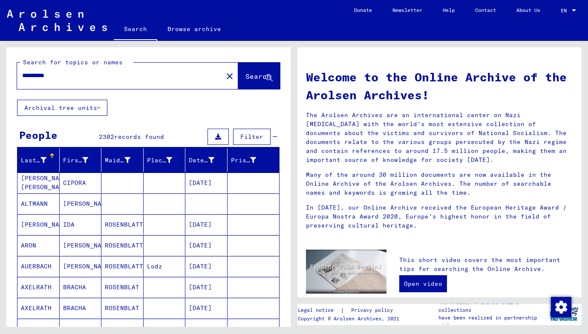
drag, startPoint x: 79, startPoint y: 74, endPoint x: 19, endPoint y: 78, distance: 60.2
click at [22, 77] on input "**********" at bounding box center [117, 75] width 190 height 9
click at [32, 76] on input "*********" at bounding box center [117, 75] width 190 height 9
type input "*********"
click at [251, 72] on span "Search" at bounding box center [258, 76] width 26 height 9
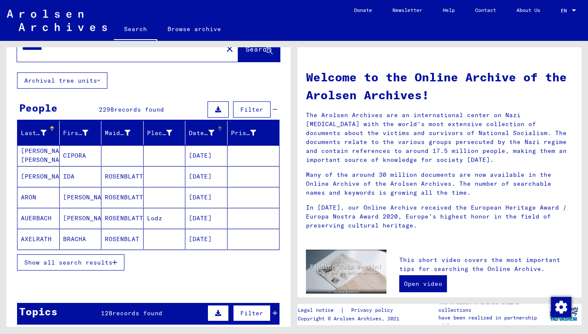
scroll to position [29, 0]
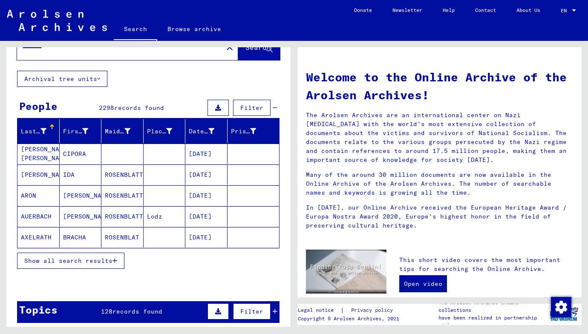
click at [100, 254] on button "Show all search results" at bounding box center [70, 261] width 107 height 16
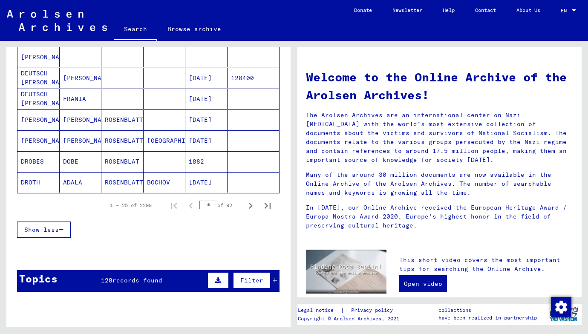
scroll to position [503, 0]
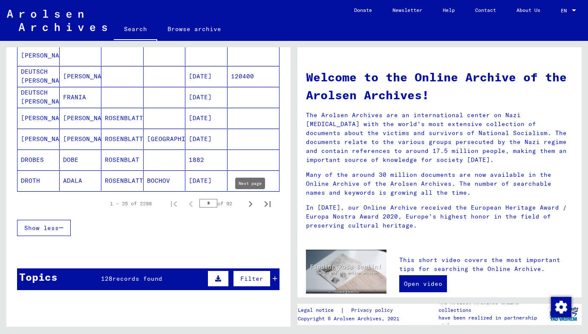
click at [251, 202] on icon "Next page" at bounding box center [251, 204] width 12 height 12
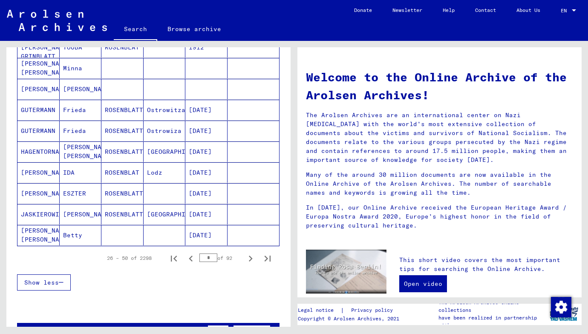
scroll to position [447, 0]
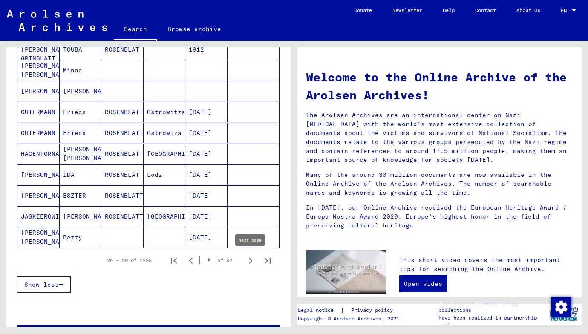
click at [251, 261] on icon "Next page" at bounding box center [251, 261] width 4 height 6
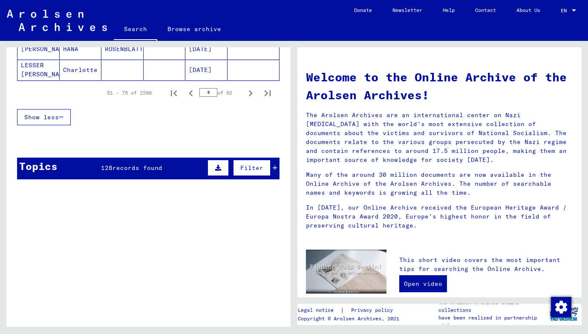
scroll to position [614, 0]
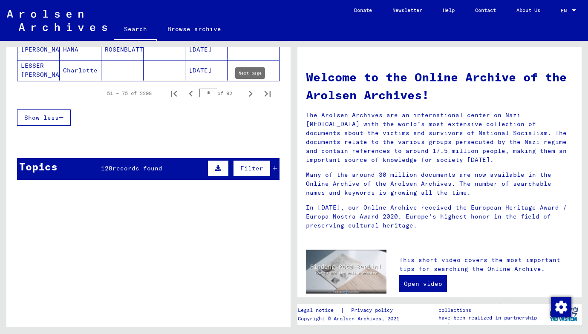
click at [248, 94] on icon "Next page" at bounding box center [251, 94] width 12 height 12
type input "*"
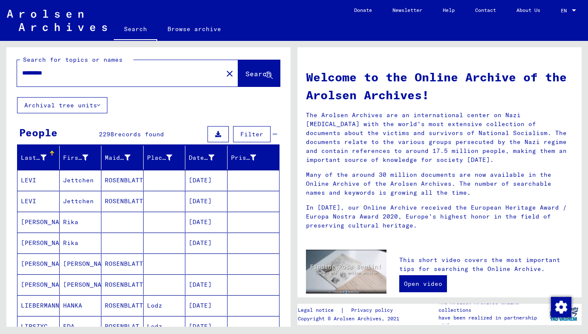
scroll to position [5, 0]
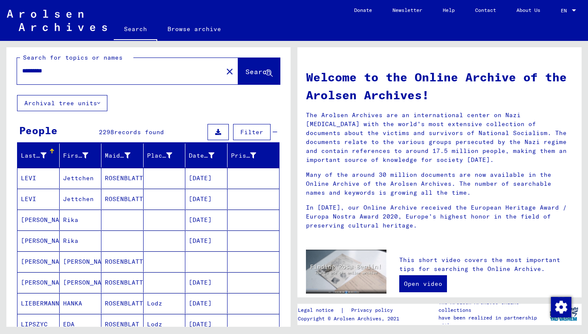
click at [85, 72] on input "*********" at bounding box center [117, 70] width 190 height 9
type input "*********"
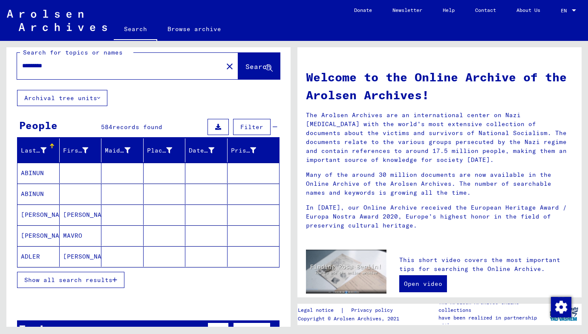
scroll to position [14, 0]
